Goal: Information Seeking & Learning: Find specific page/section

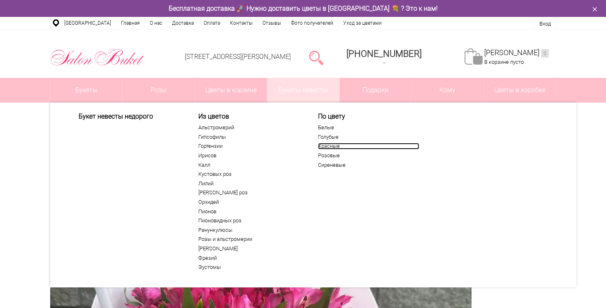
click at [328, 145] on link "Красные" at bounding box center [368, 146] width 101 height 7
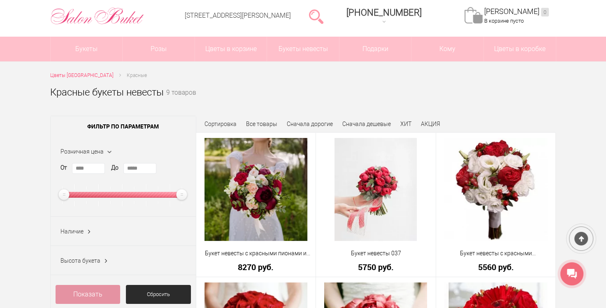
scroll to position [28, 0]
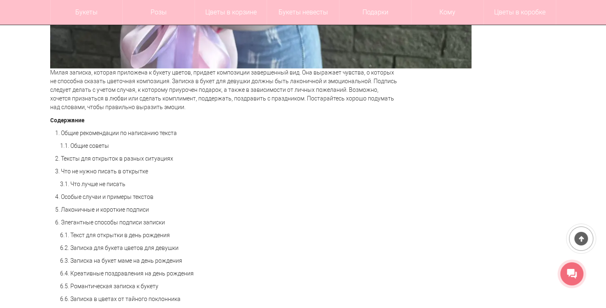
scroll to position [518, 0]
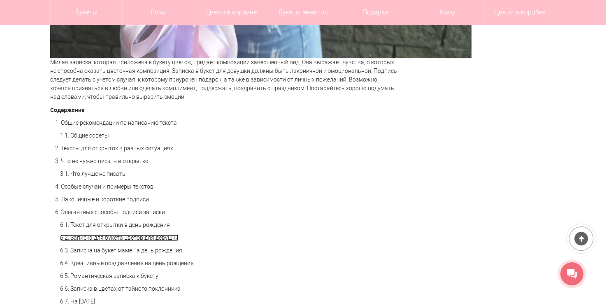
click at [101, 235] on link "6.2. Записка для букета цветов для девушки" at bounding box center [119, 237] width 118 height 7
